Goal: Information Seeking & Learning: Compare options

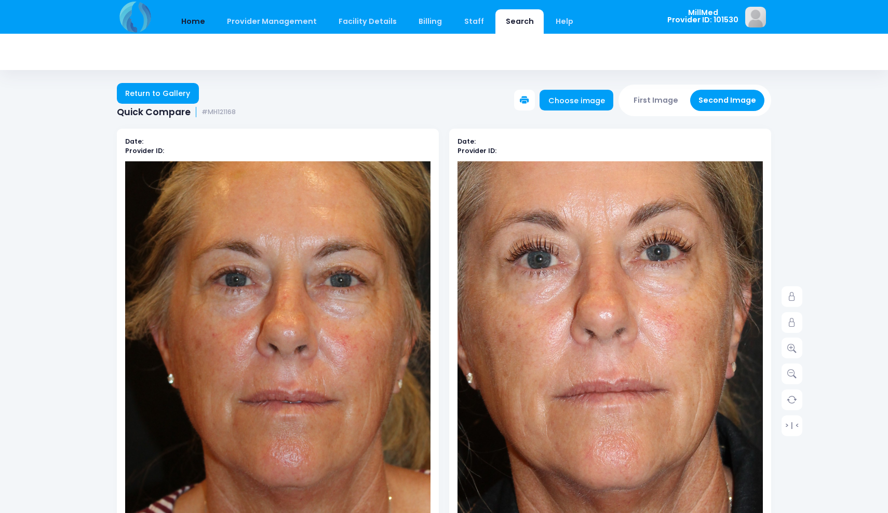
click at [199, 24] on link "Home" at bounding box center [193, 21] width 44 height 24
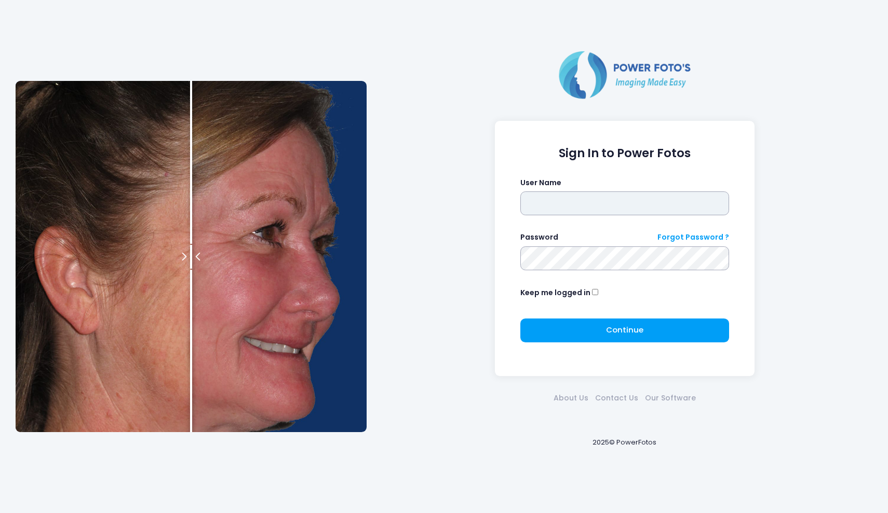
type input "*******"
click button "submit" at bounding box center [0, 0] width 0 height 0
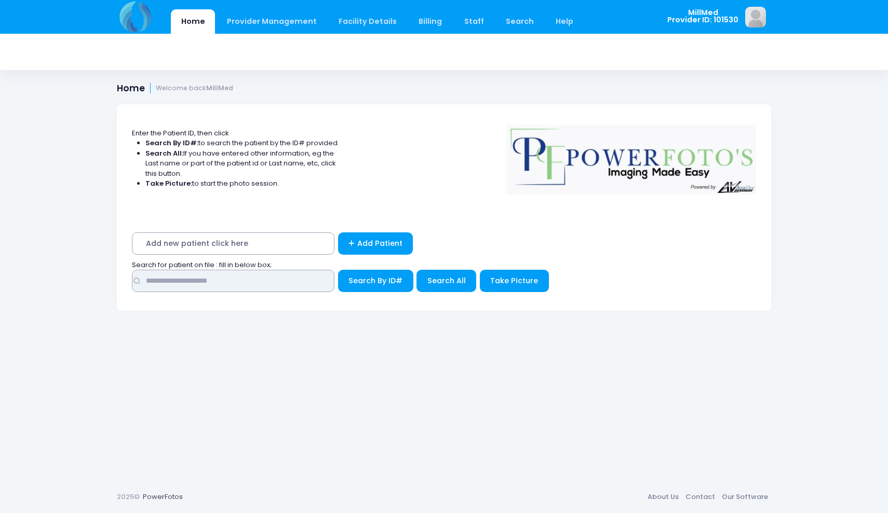
click at [210, 283] on input "text" at bounding box center [233, 281] width 202 height 22
type input "******"
click at [442, 280] on span "Search All" at bounding box center [446, 281] width 38 height 10
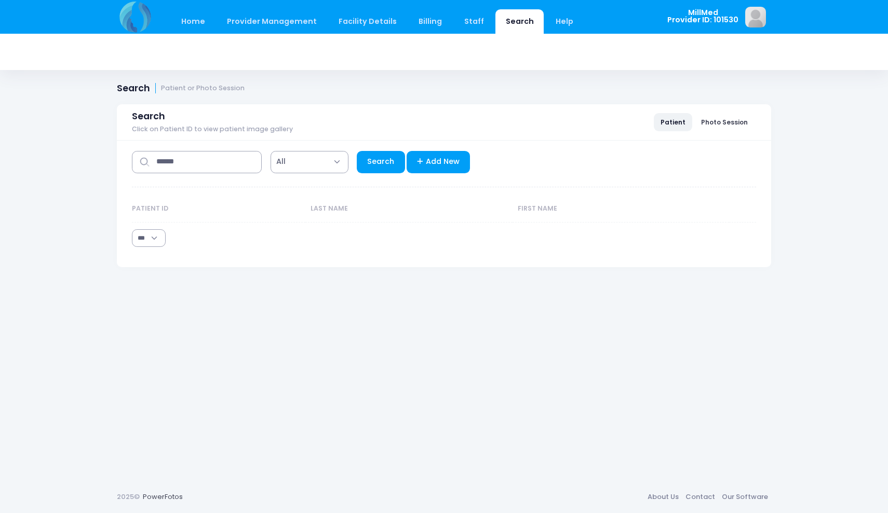
select select "***"
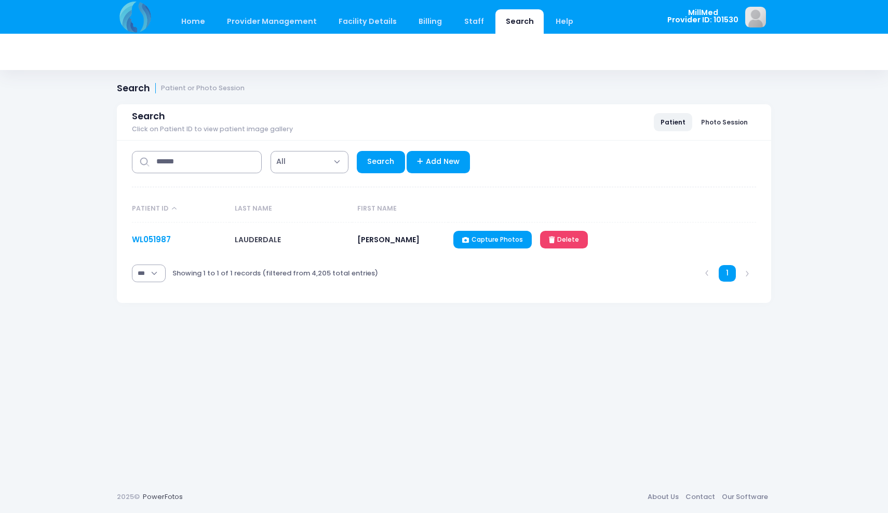
click at [156, 239] on link "WL051987" at bounding box center [151, 239] width 39 height 11
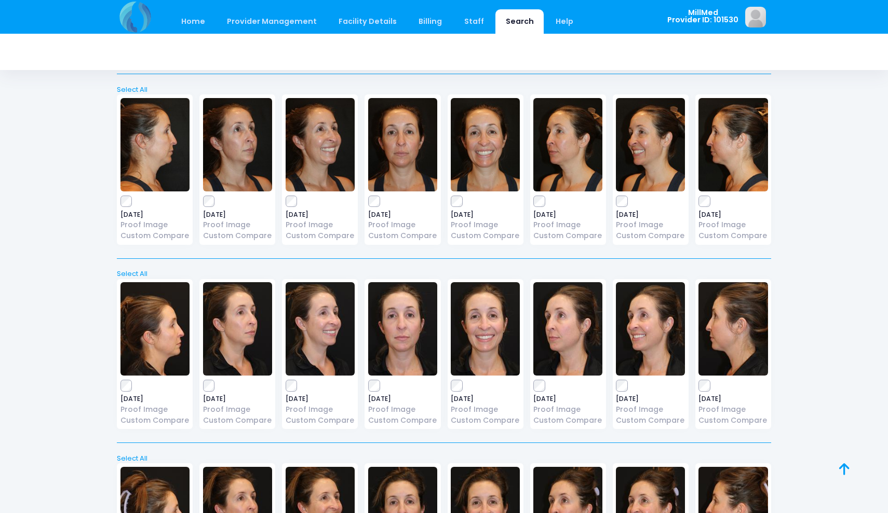
scroll to position [1519, 0]
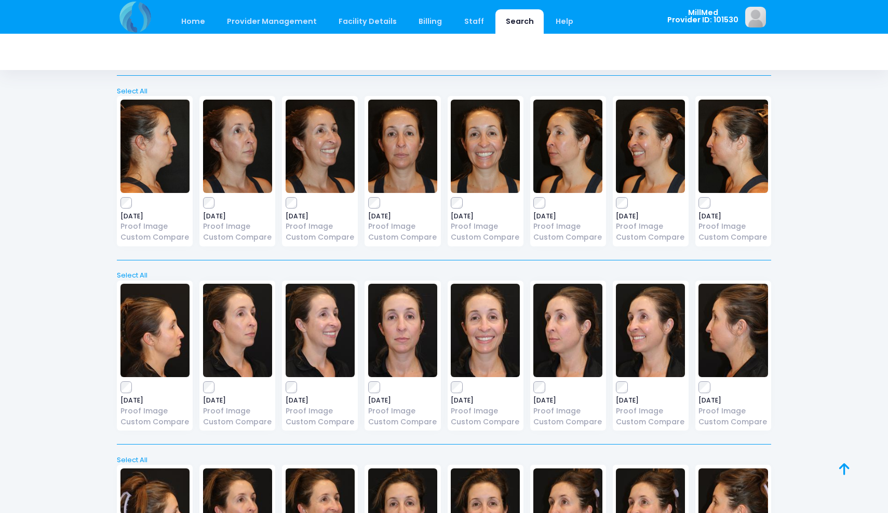
click at [402, 146] on img at bounding box center [402, 146] width 69 height 93
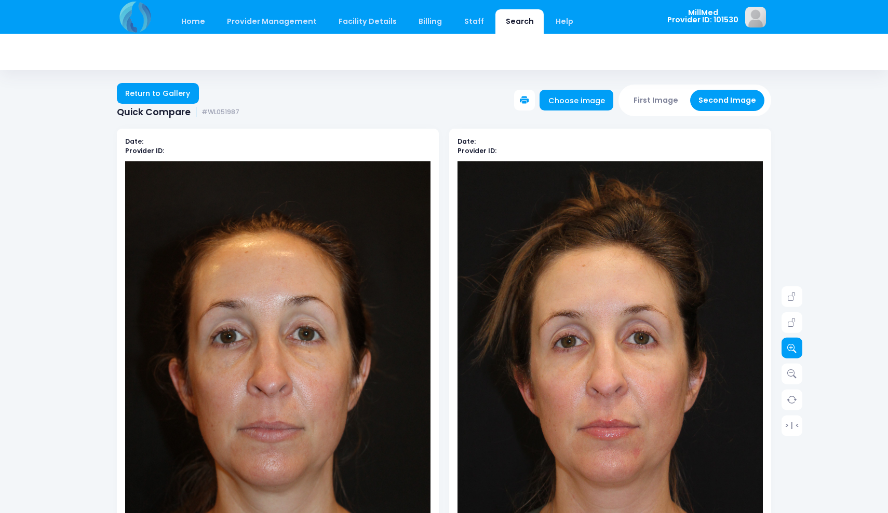
click at [798, 352] on link at bounding box center [791, 348] width 21 height 21
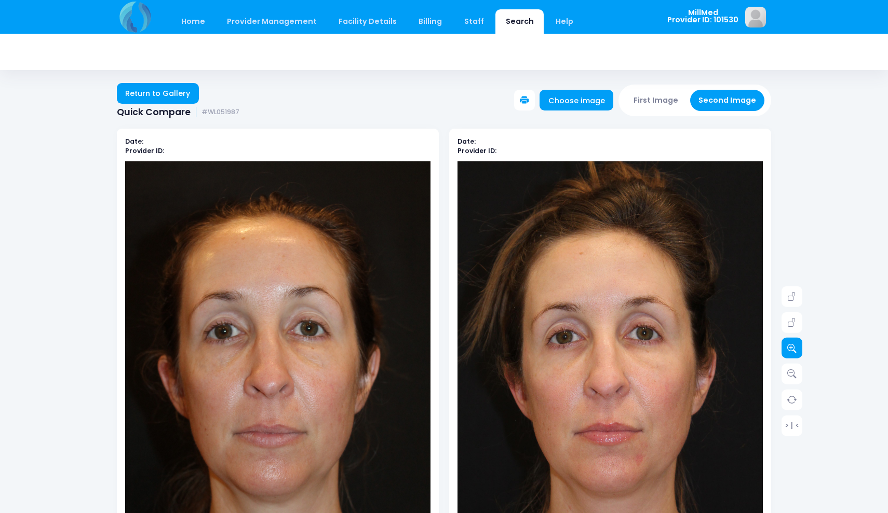
click at [798, 352] on link at bounding box center [791, 348] width 21 height 21
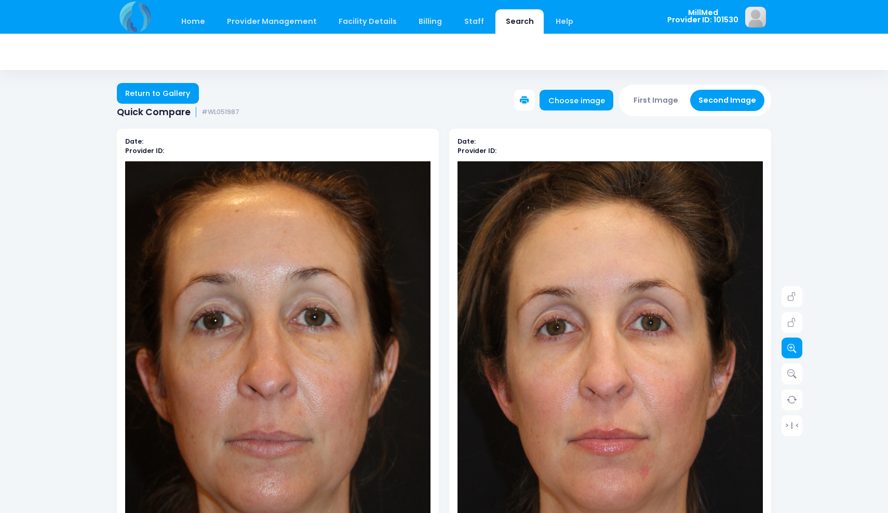
click at [798, 352] on link at bounding box center [791, 348] width 21 height 21
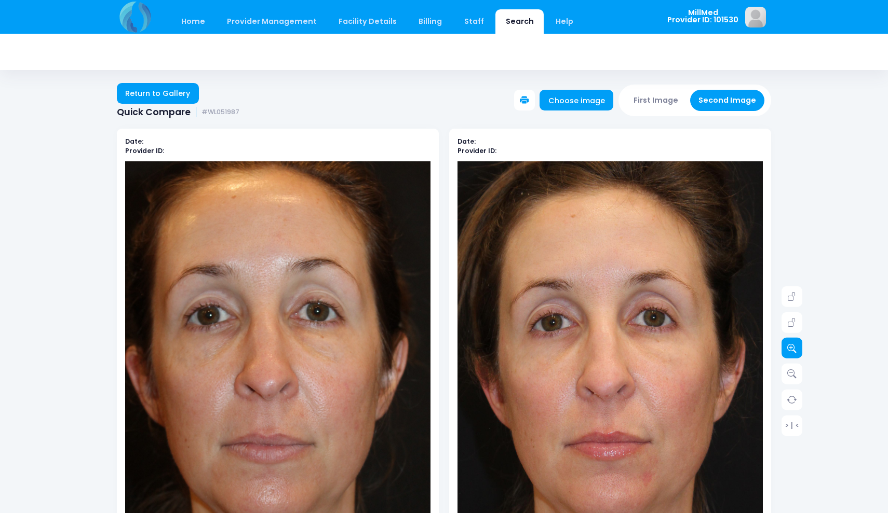
click at [798, 352] on link at bounding box center [791, 348] width 21 height 21
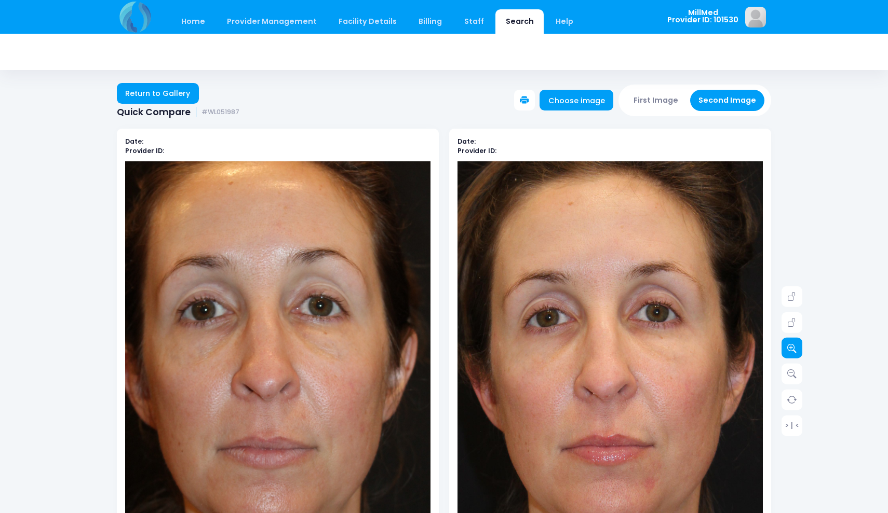
click at [798, 352] on link at bounding box center [791, 348] width 21 height 21
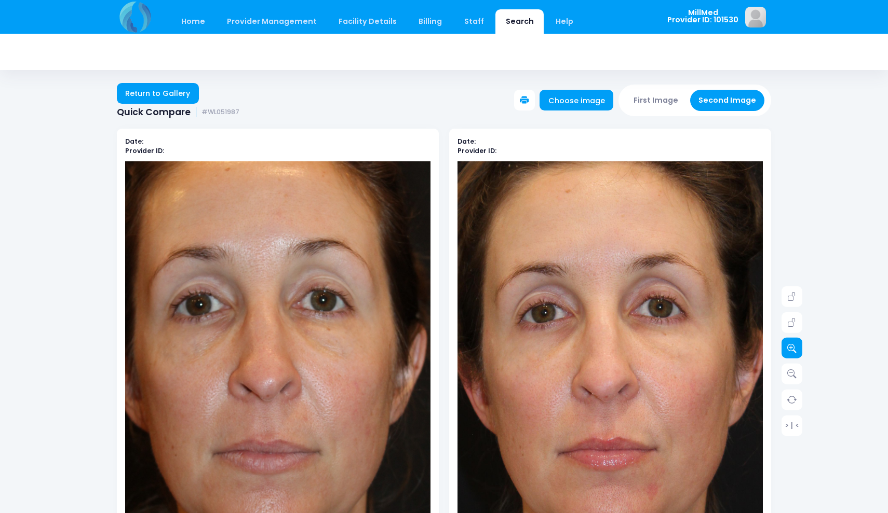
click at [798, 352] on link at bounding box center [791, 348] width 21 height 21
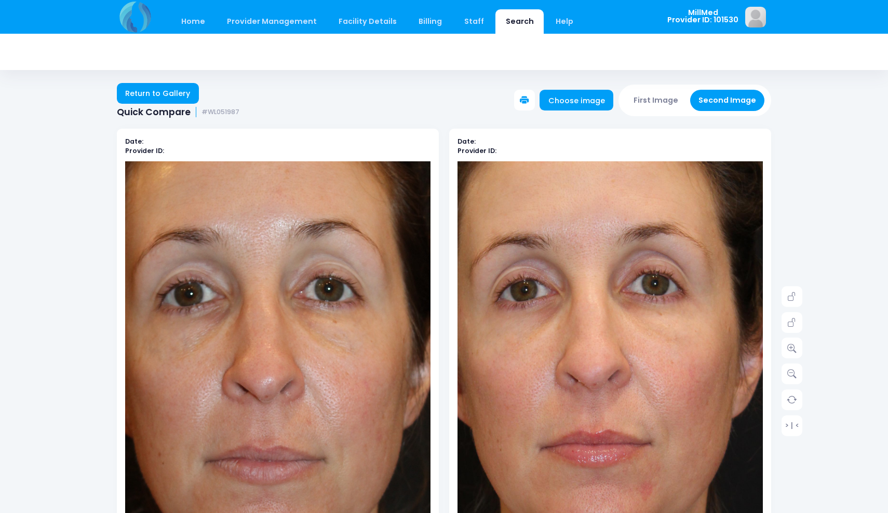
click at [624, 379] on img at bounding box center [598, 377] width 549 height 824
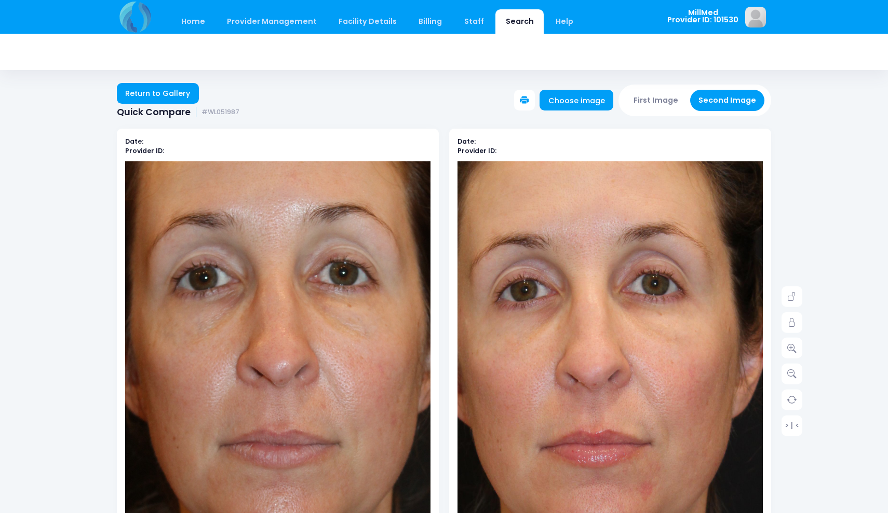
click at [260, 382] on img at bounding box center [292, 374] width 549 height 825
click at [789, 344] on icon at bounding box center [791, 348] width 9 height 9
click at [355, 431] on img at bounding box center [292, 374] width 549 height 825
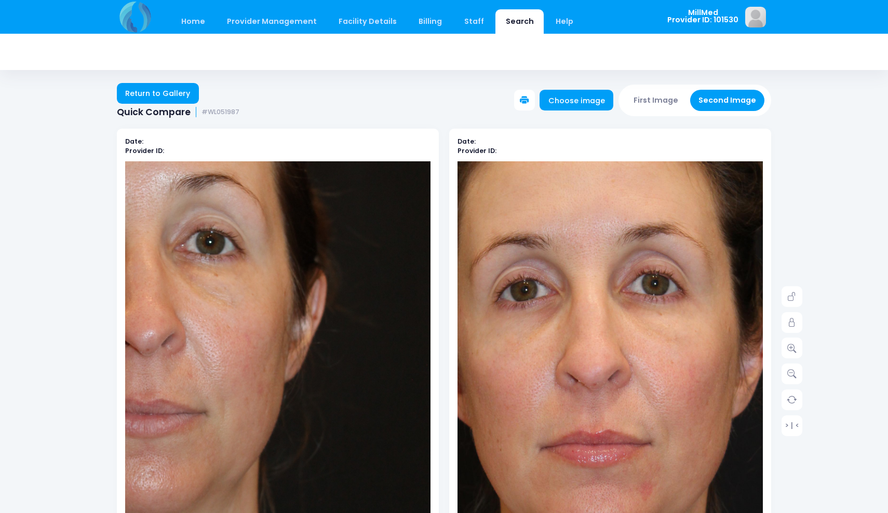
click at [668, 367] on img at bounding box center [598, 377] width 549 height 824
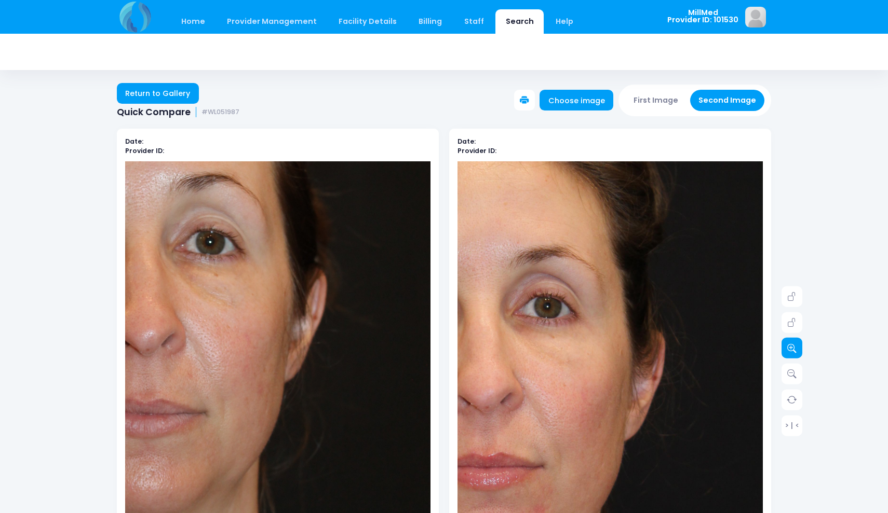
click at [790, 348] on icon at bounding box center [791, 348] width 9 height 9
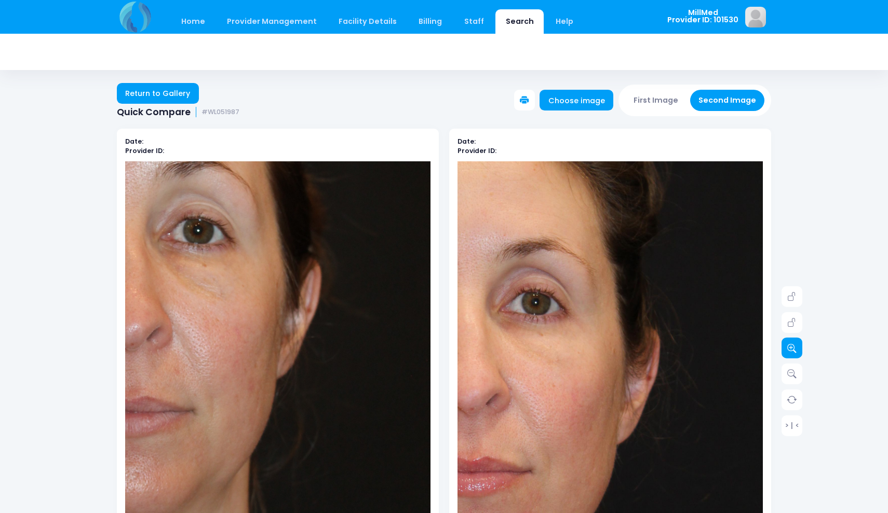
click at [790, 348] on icon at bounding box center [791, 348] width 9 height 9
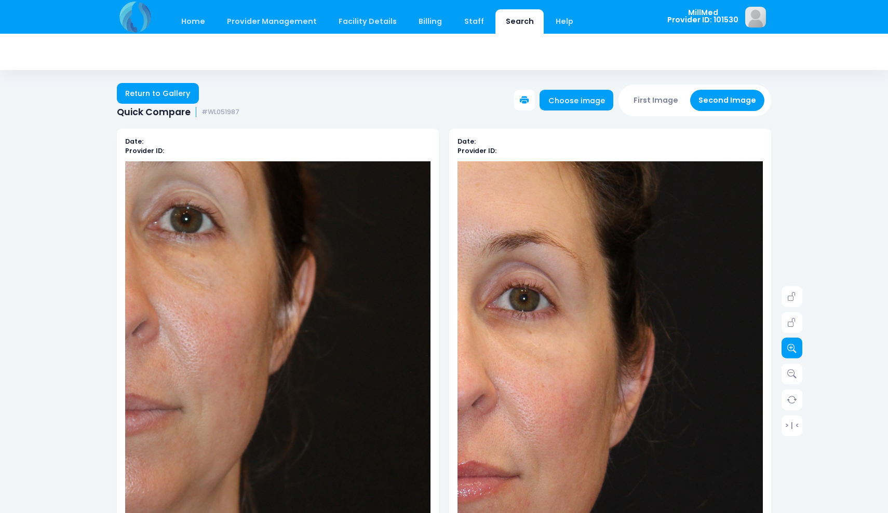
click at [790, 348] on icon at bounding box center [791, 348] width 9 height 9
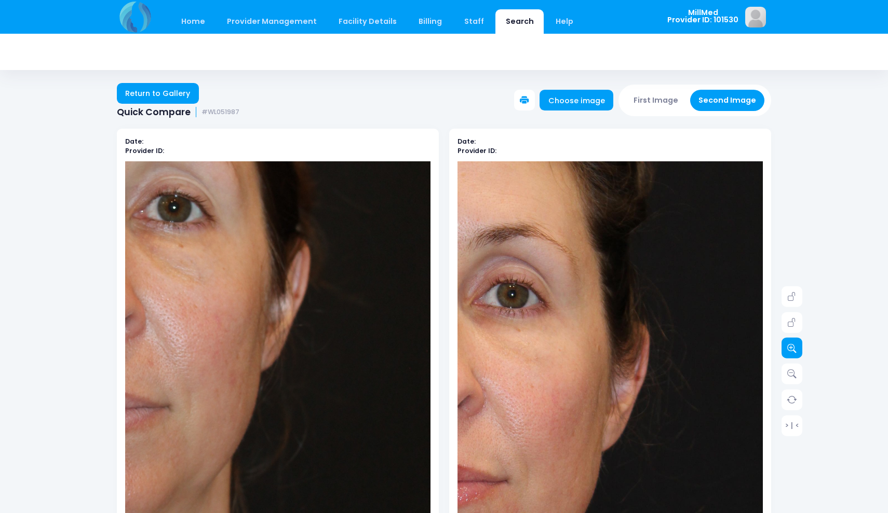
click at [790, 348] on icon at bounding box center [791, 348] width 9 height 9
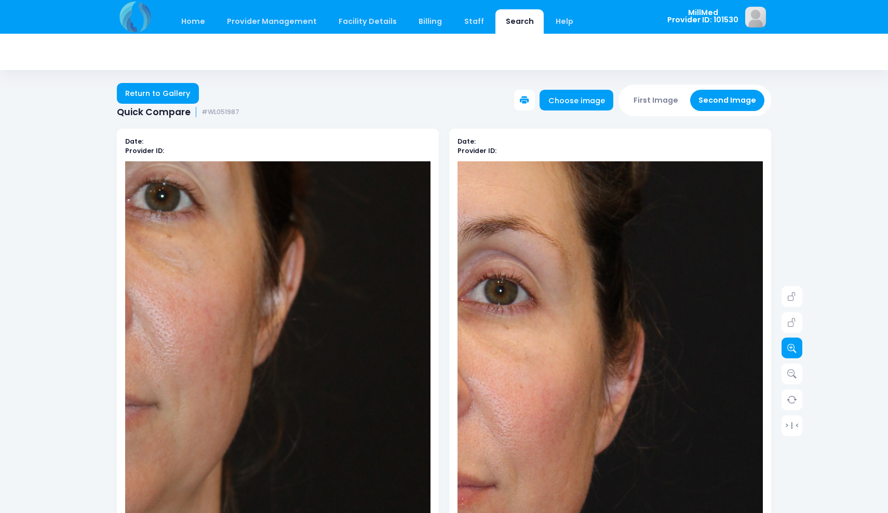
click at [790, 348] on icon at bounding box center [791, 348] width 9 height 9
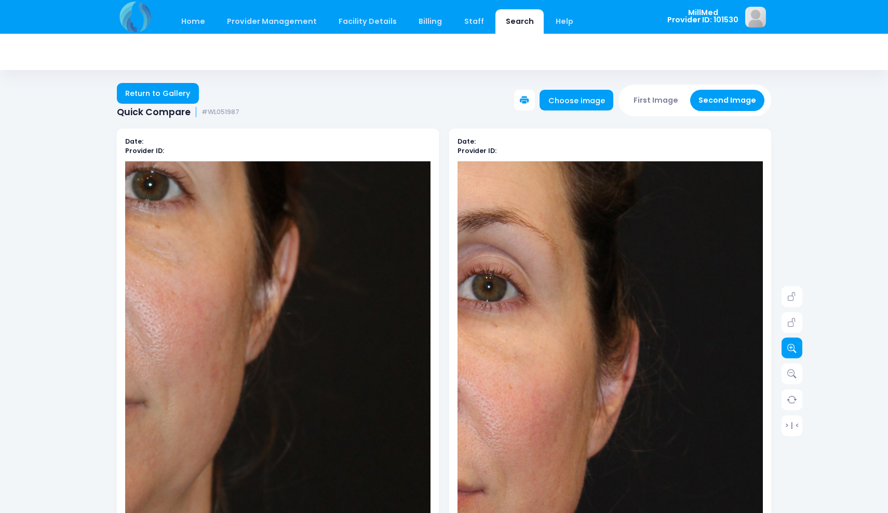
click at [790, 348] on icon at bounding box center [791, 348] width 9 height 9
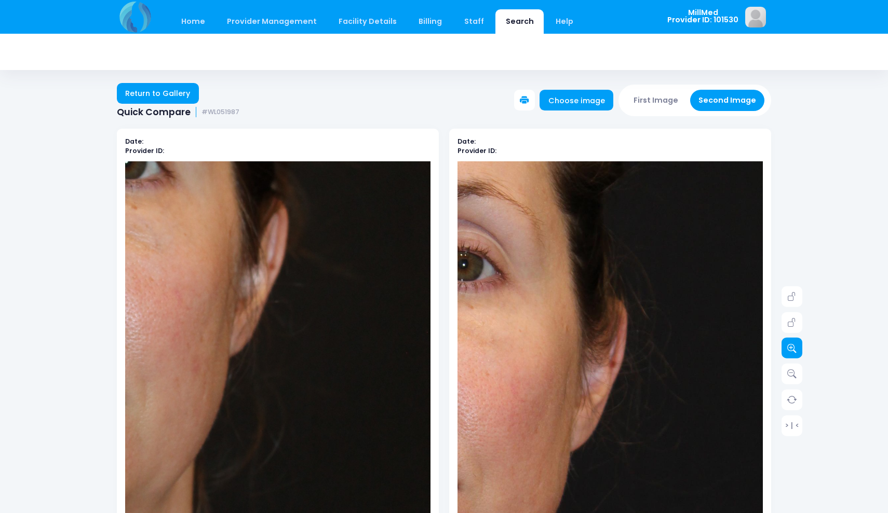
click at [791, 347] on icon at bounding box center [791, 348] width 9 height 9
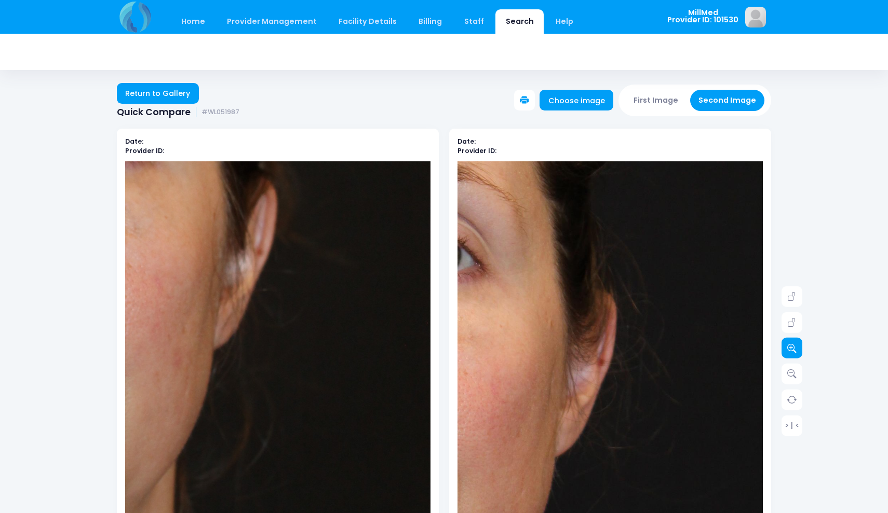
click at [791, 347] on icon at bounding box center [791, 348] width 9 height 9
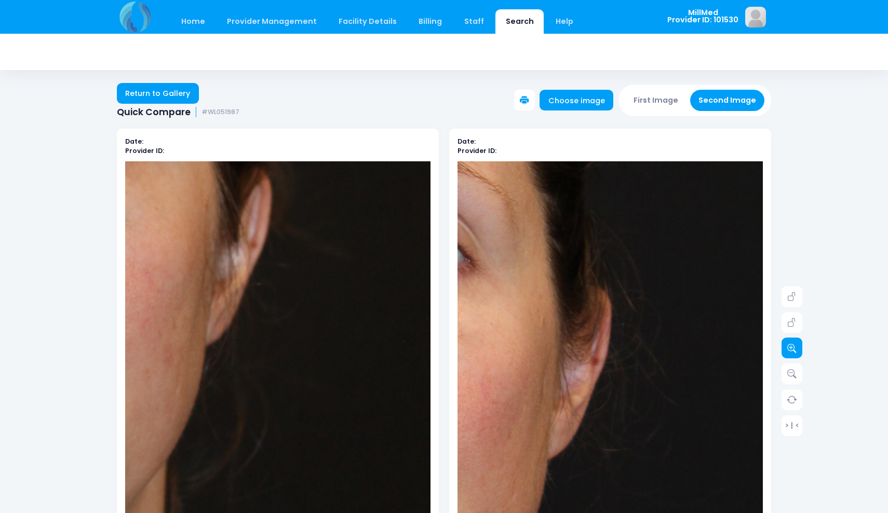
click at [791, 347] on icon at bounding box center [791, 348] width 9 height 9
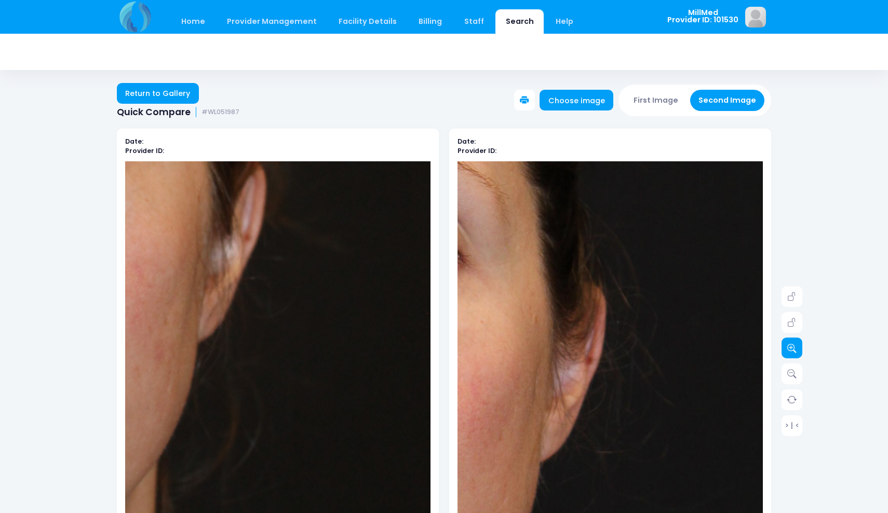
click at [791, 347] on icon at bounding box center [791, 348] width 9 height 9
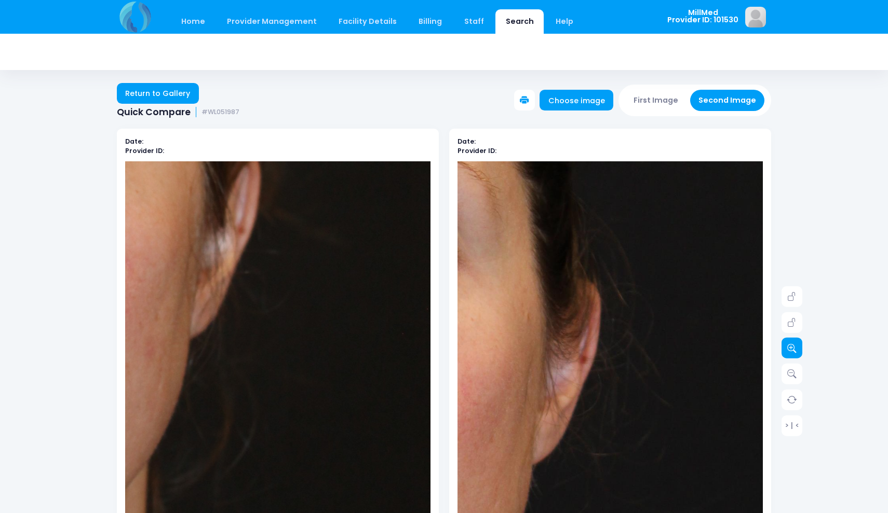
click at [791, 347] on icon at bounding box center [791, 348] width 9 height 9
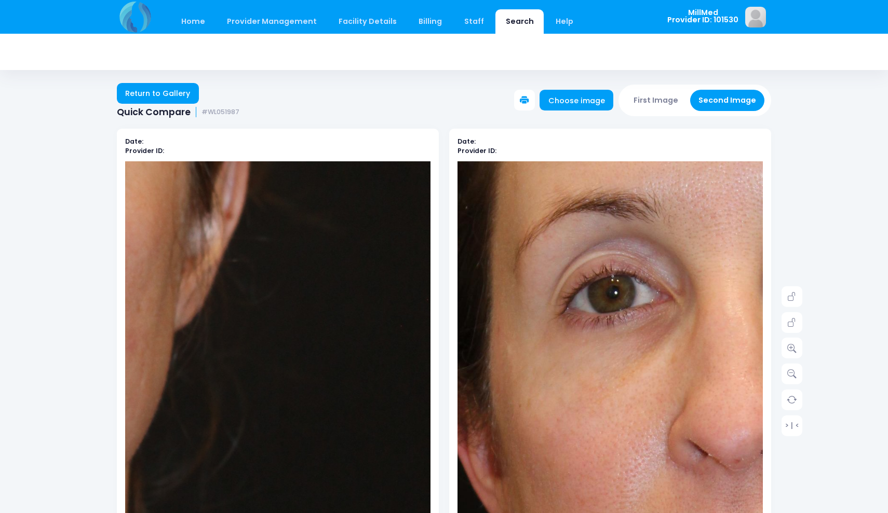
click at [549, 341] on img at bounding box center [744, 447] width 977 height 1465
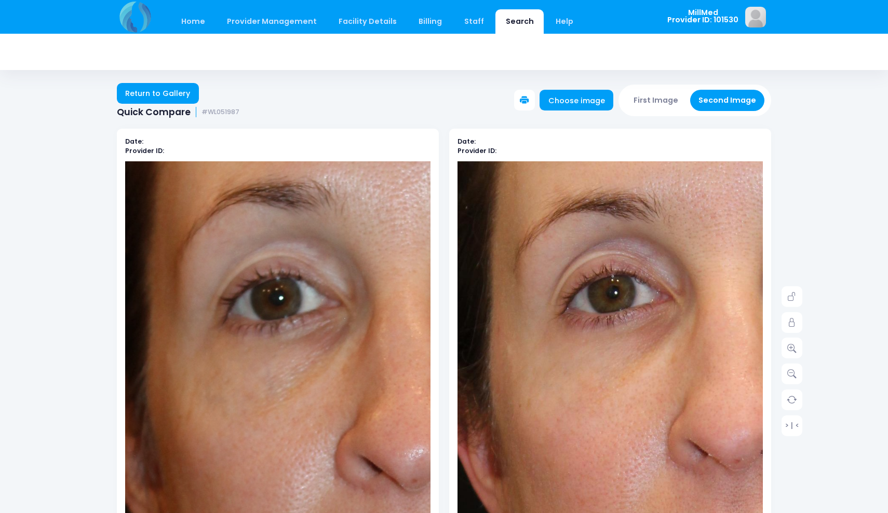
click at [207, 332] on img at bounding box center [434, 469] width 977 height 1467
click at [287, 390] on img at bounding box center [434, 469] width 977 height 1467
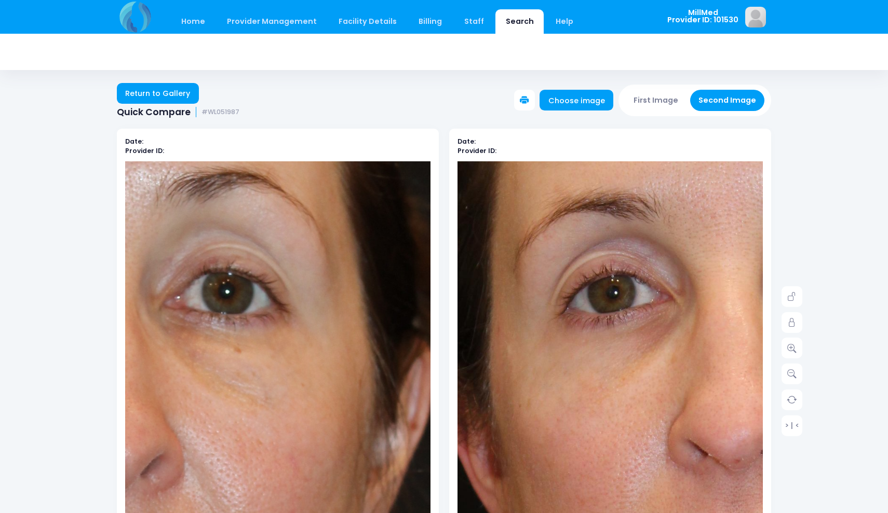
click at [342, 331] on img at bounding box center [136, 472] width 977 height 1467
click at [648, 353] on img at bounding box center [744, 447] width 977 height 1465
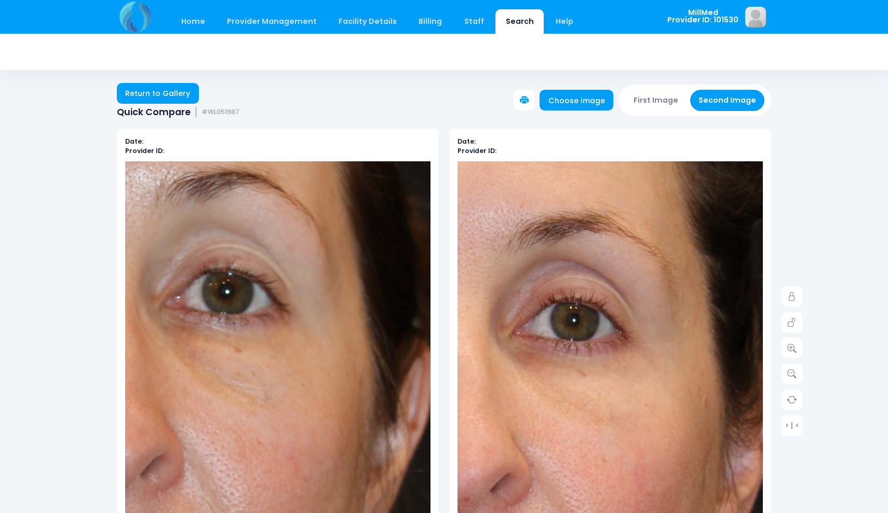
click at [672, 326] on img at bounding box center [473, 485] width 977 height 1465
click at [793, 344] on icon at bounding box center [791, 348] width 9 height 9
click at [338, 435] on img at bounding box center [136, 472] width 977 height 1467
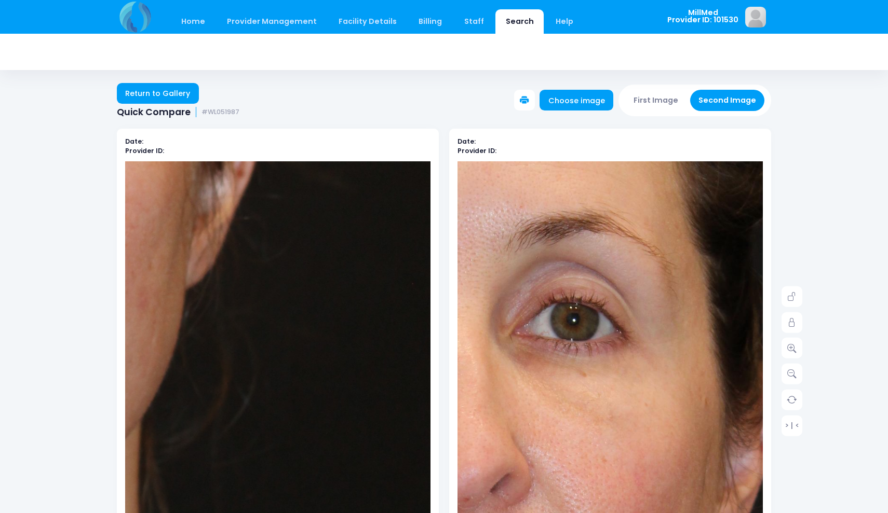
click at [607, 432] on img at bounding box center [473, 485] width 977 height 1465
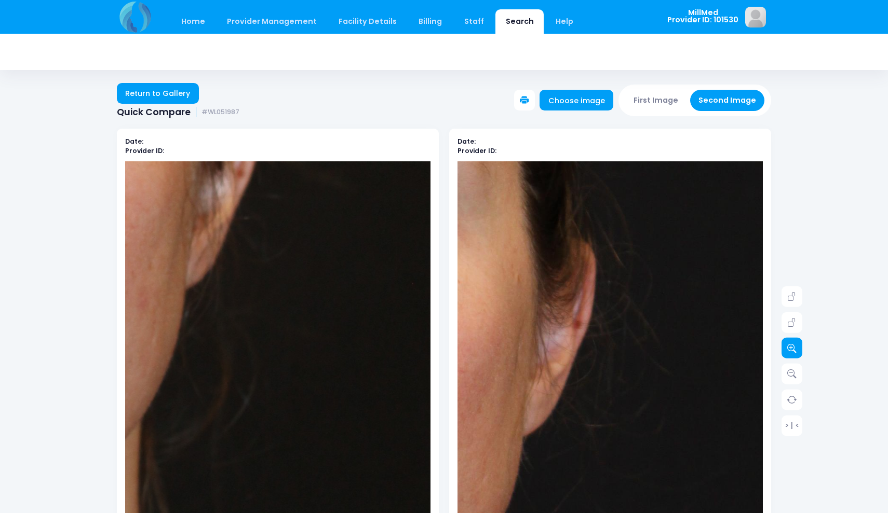
click at [792, 349] on icon at bounding box center [791, 348] width 9 height 9
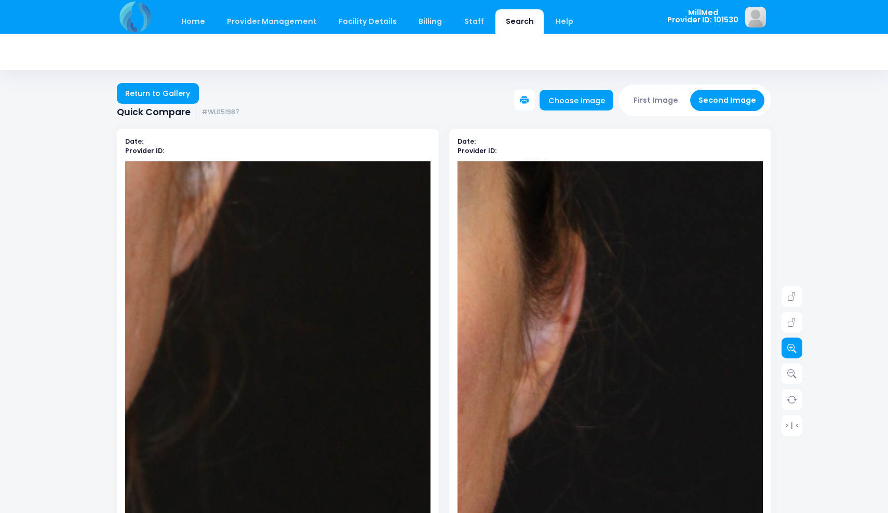
click at [792, 349] on icon at bounding box center [791, 348] width 9 height 9
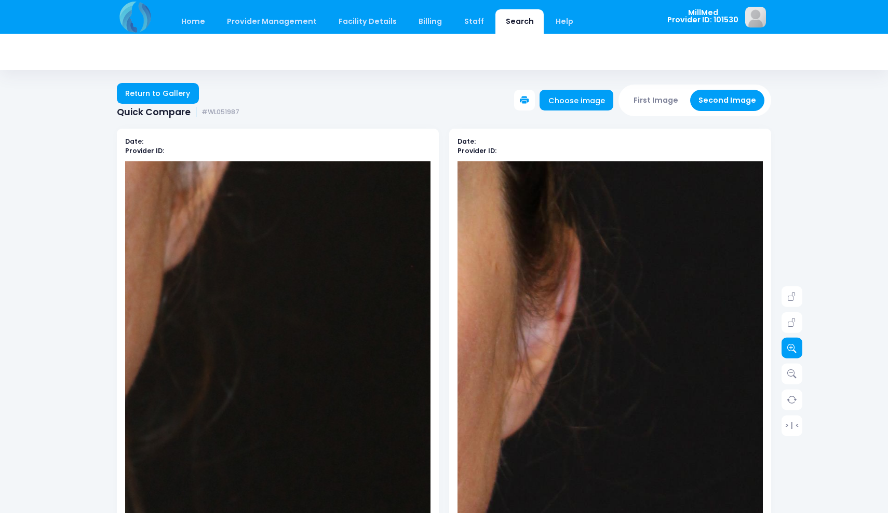
click at [792, 349] on icon at bounding box center [791, 348] width 9 height 9
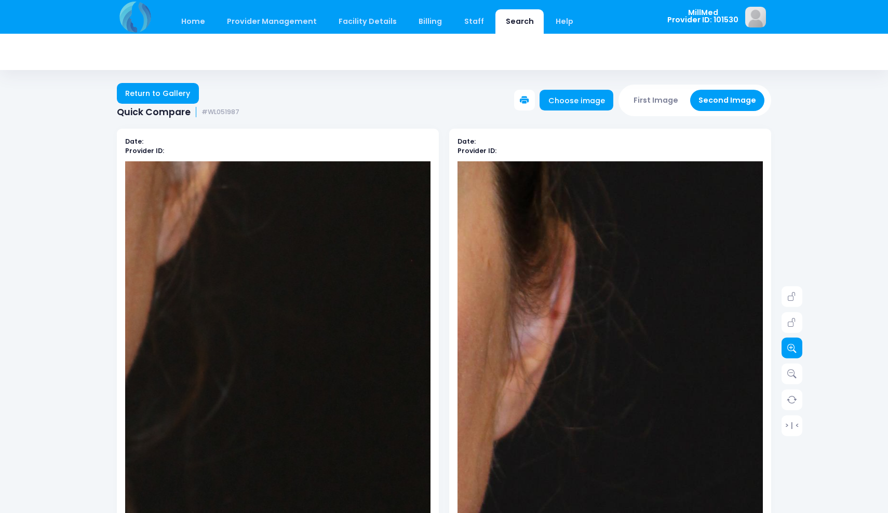
click at [792, 349] on icon at bounding box center [791, 348] width 9 height 9
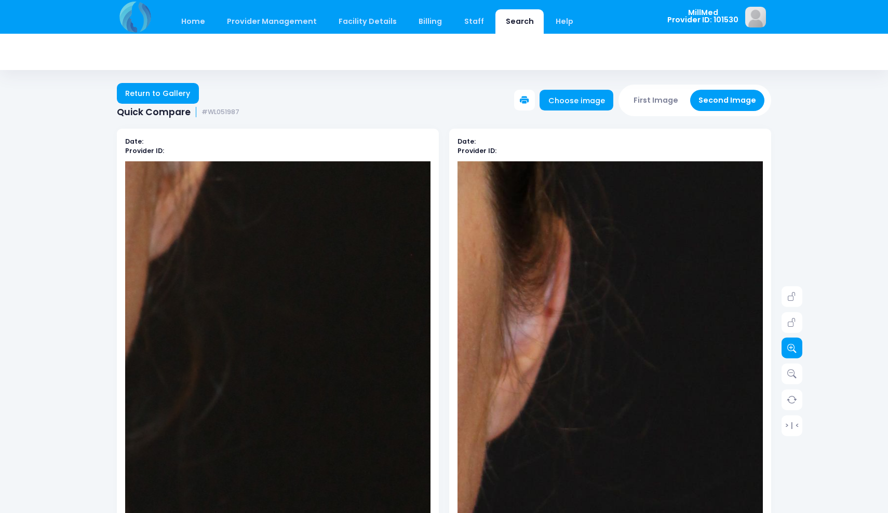
click at [792, 349] on icon at bounding box center [791, 348] width 9 height 9
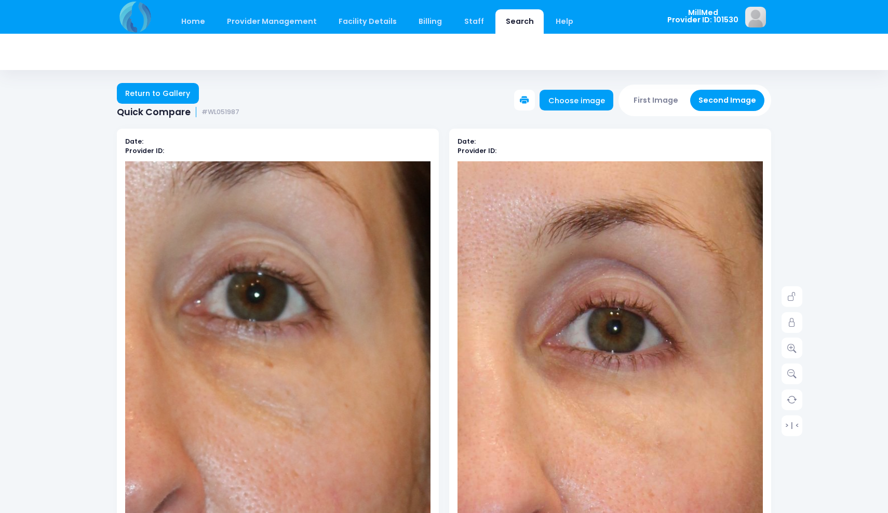
click at [324, 327] on img at bounding box center [148, 510] width 1159 height 1742
